Goal: Check status: Check status

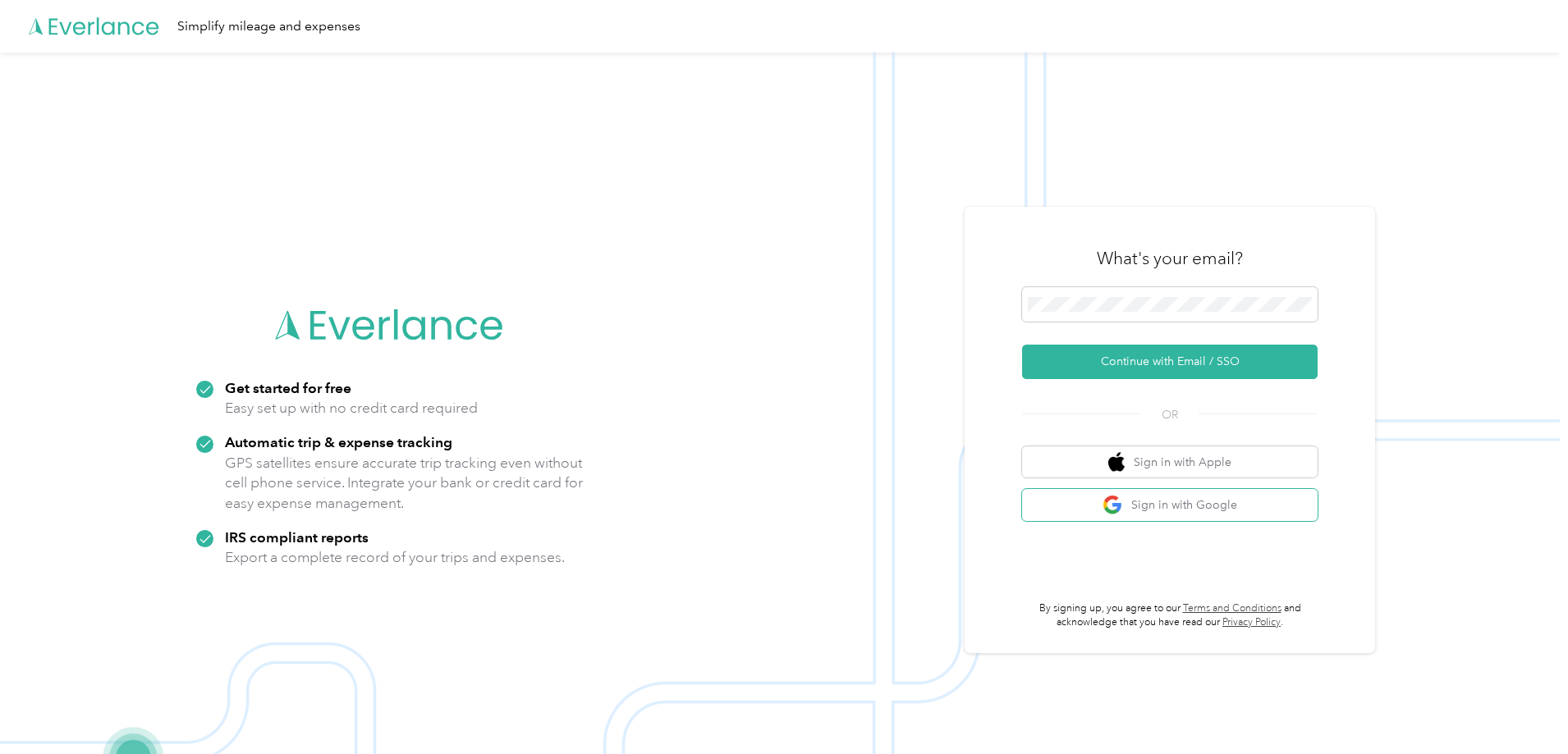
click at [1140, 504] on button "Sign in with Google" at bounding box center [1170, 505] width 295 height 32
click at [1125, 358] on button "Continue with Email / SSO" at bounding box center [1170, 362] width 295 height 34
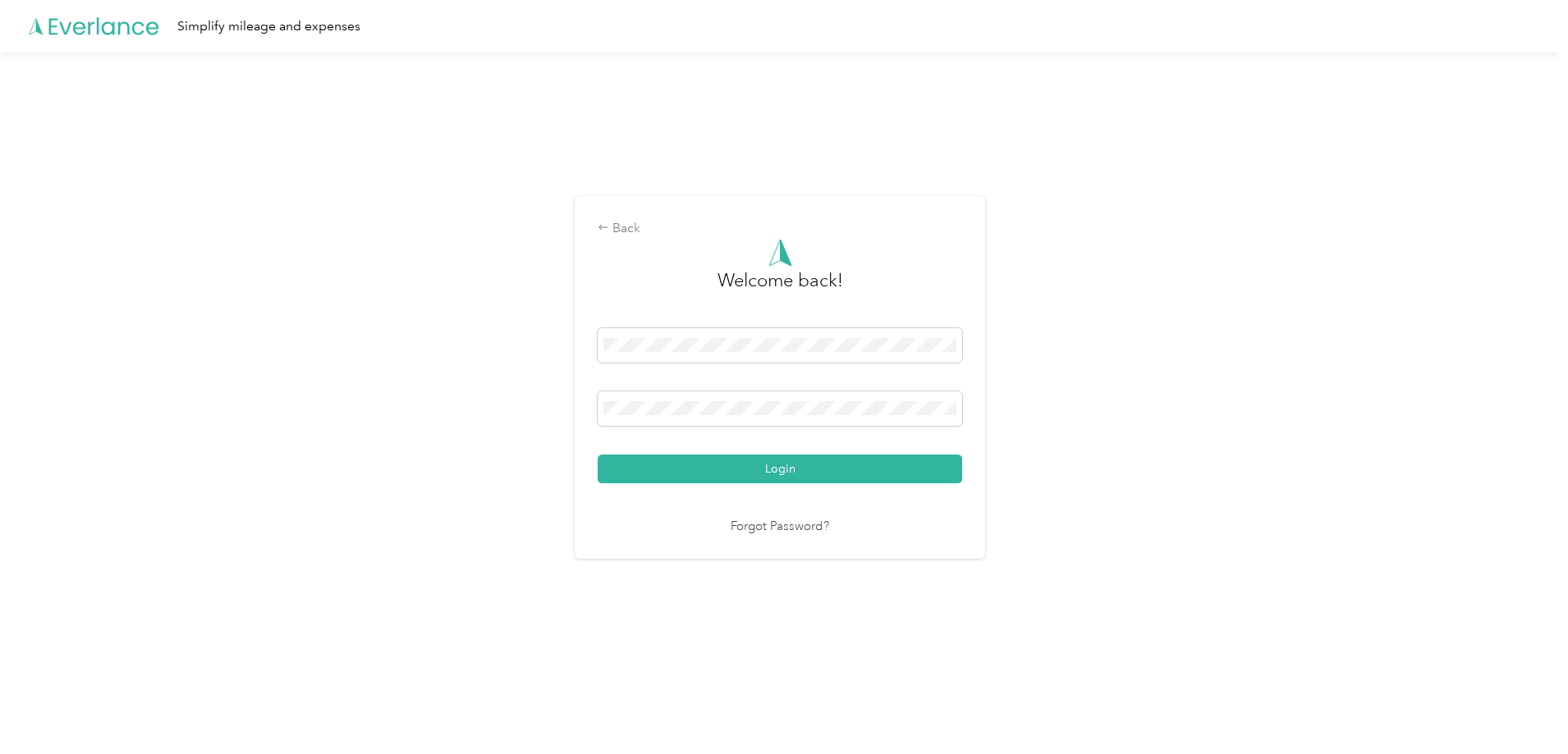
click at [779, 469] on button "Login" at bounding box center [780, 470] width 365 height 29
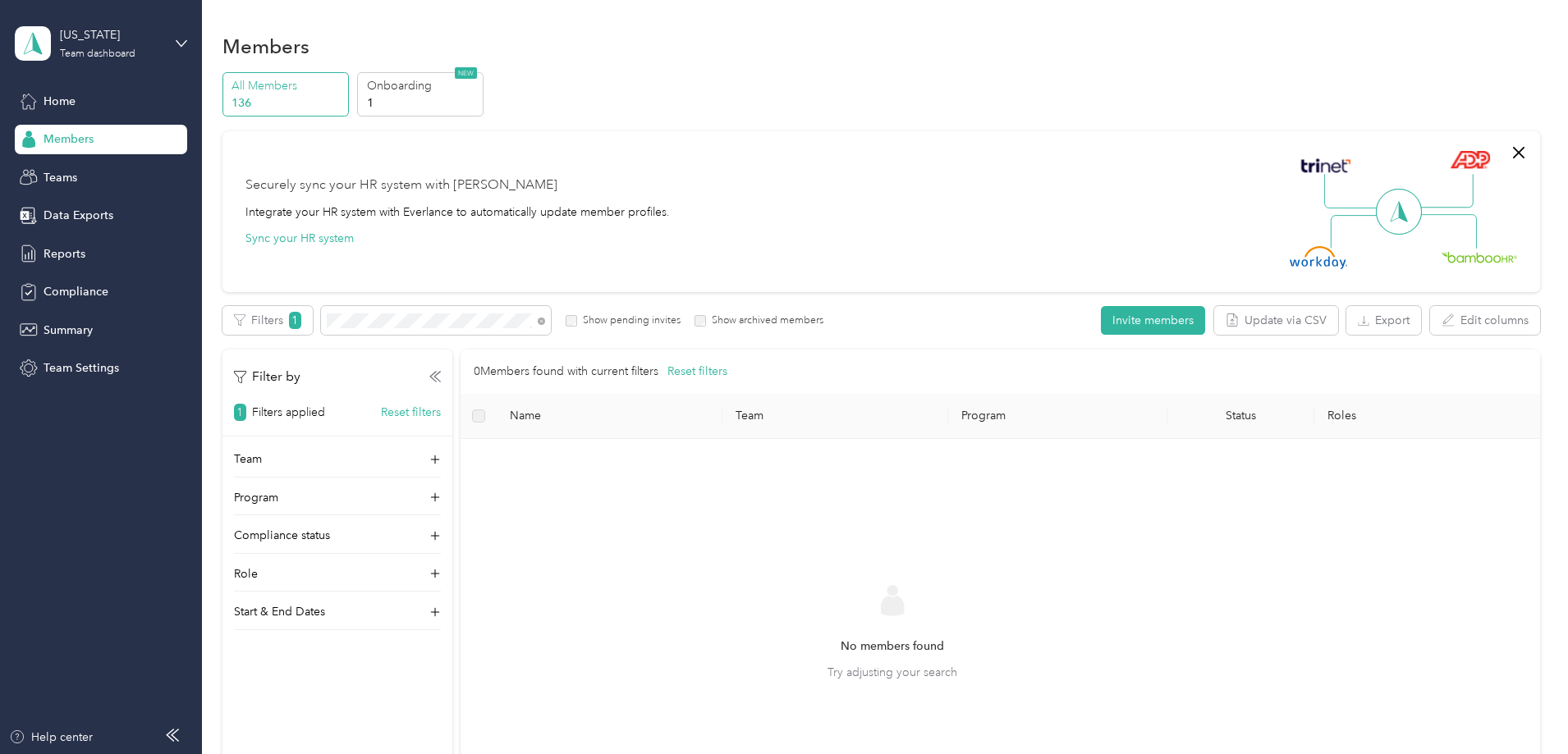
click at [262, 459] on p "Team" at bounding box center [247, 459] width 28 height 17
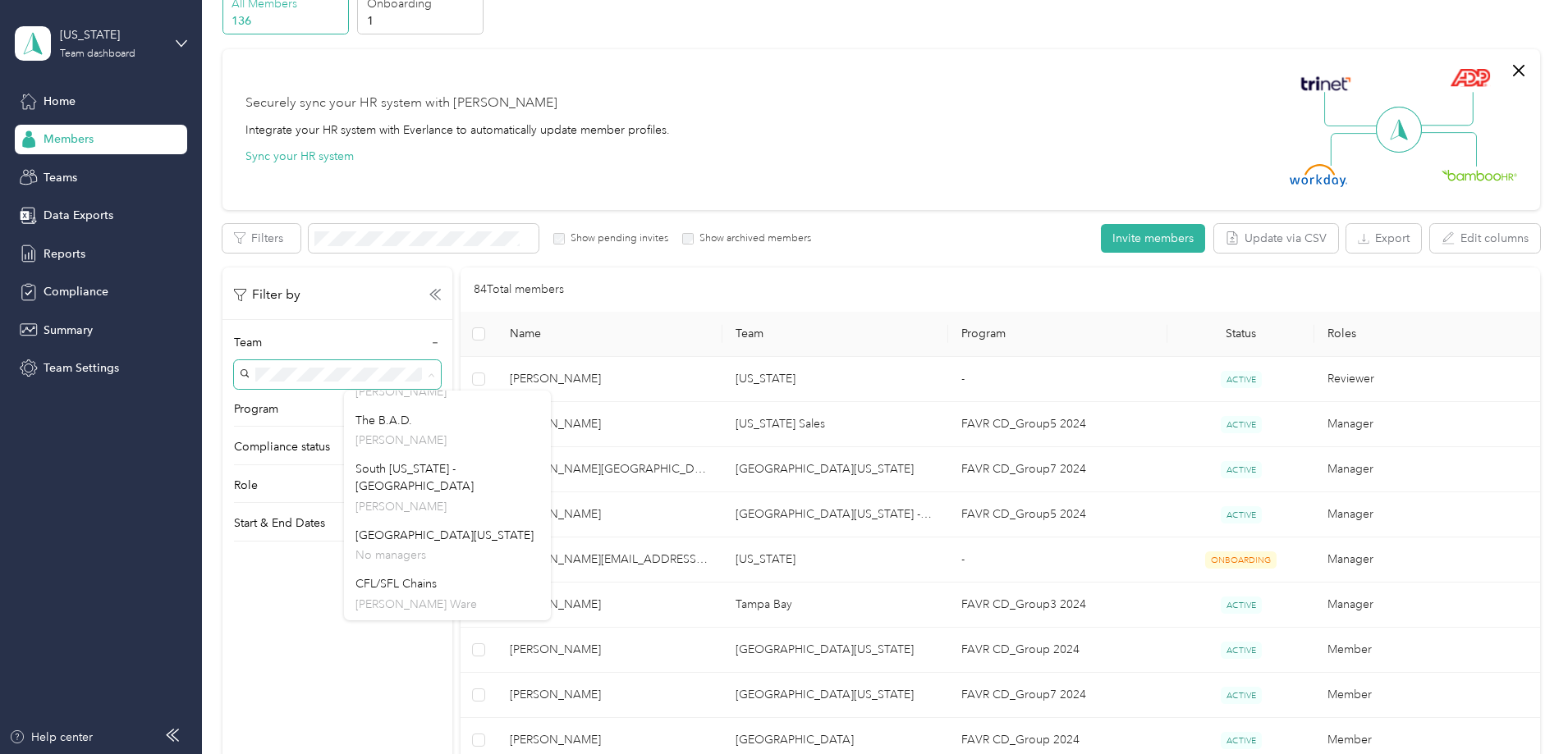
scroll to position [164, 0]
click at [420, 495] on span "CFL/SFL Chains" at bounding box center [397, 501] width 81 height 14
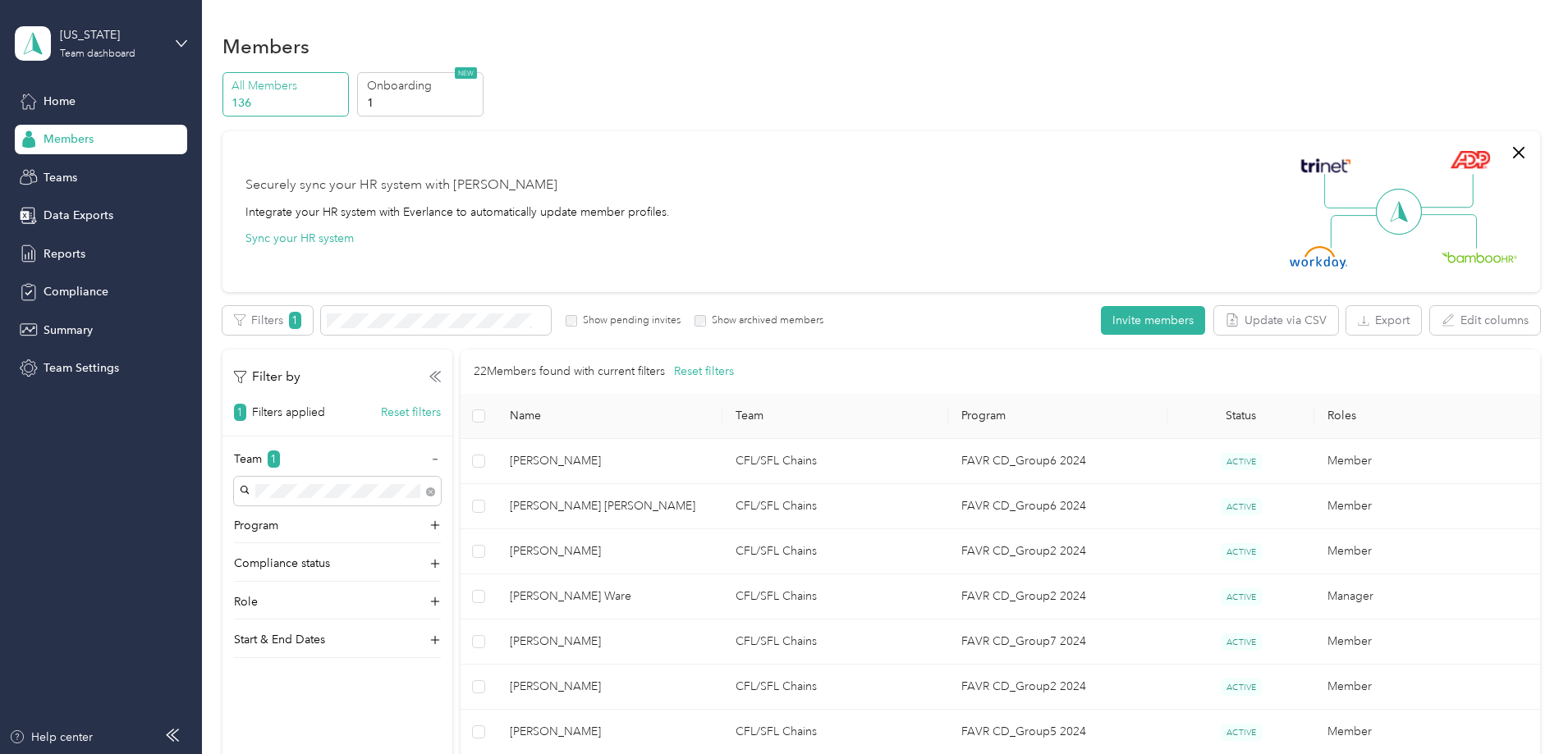
click at [77, 136] on span "Members" at bounding box center [68, 139] width 50 height 17
click at [55, 254] on span "Reports" at bounding box center [64, 254] width 42 height 17
